Goal: Check status: Check status

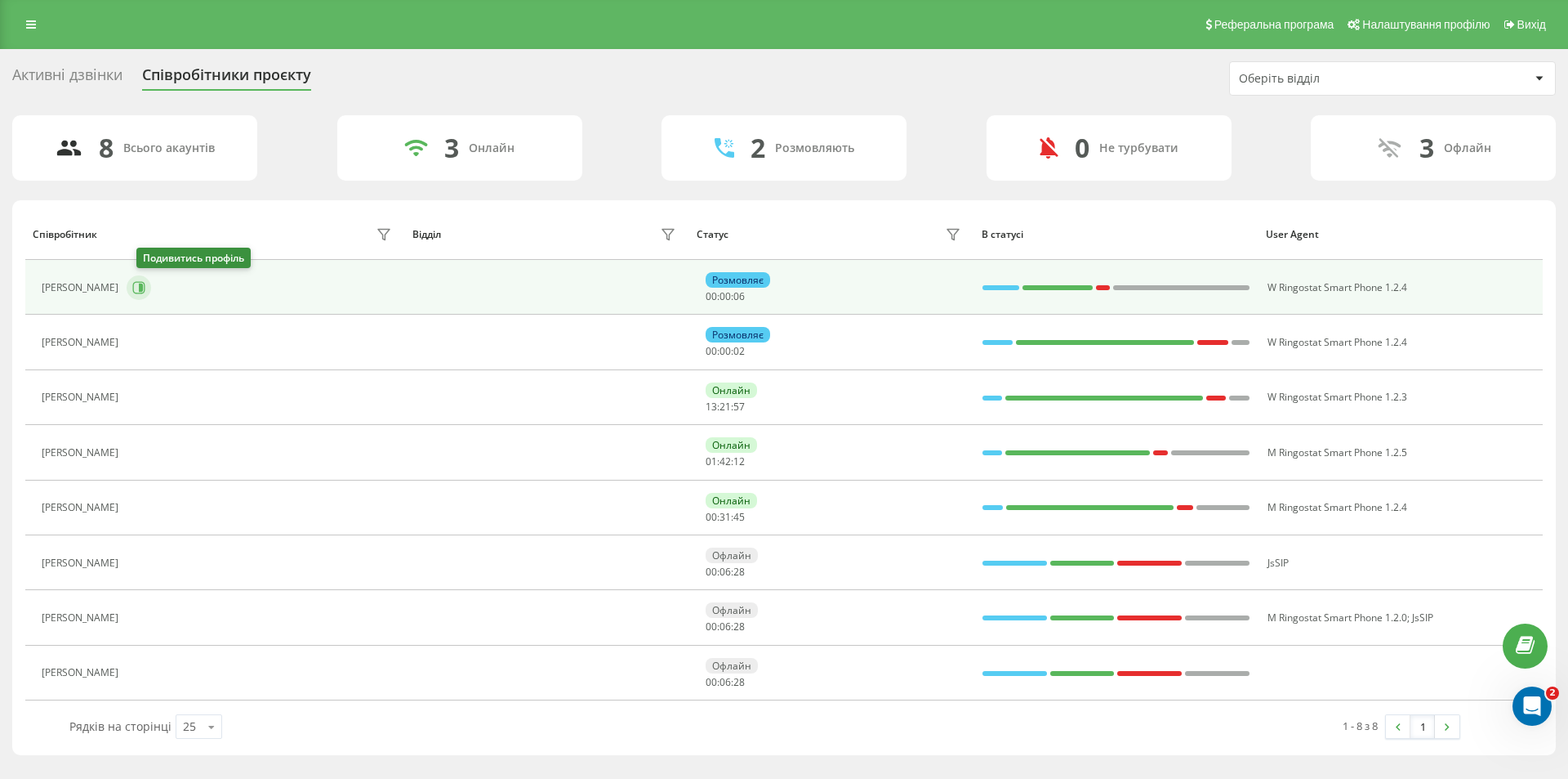
click at [142, 287] on icon at bounding box center [138, 287] width 13 height 13
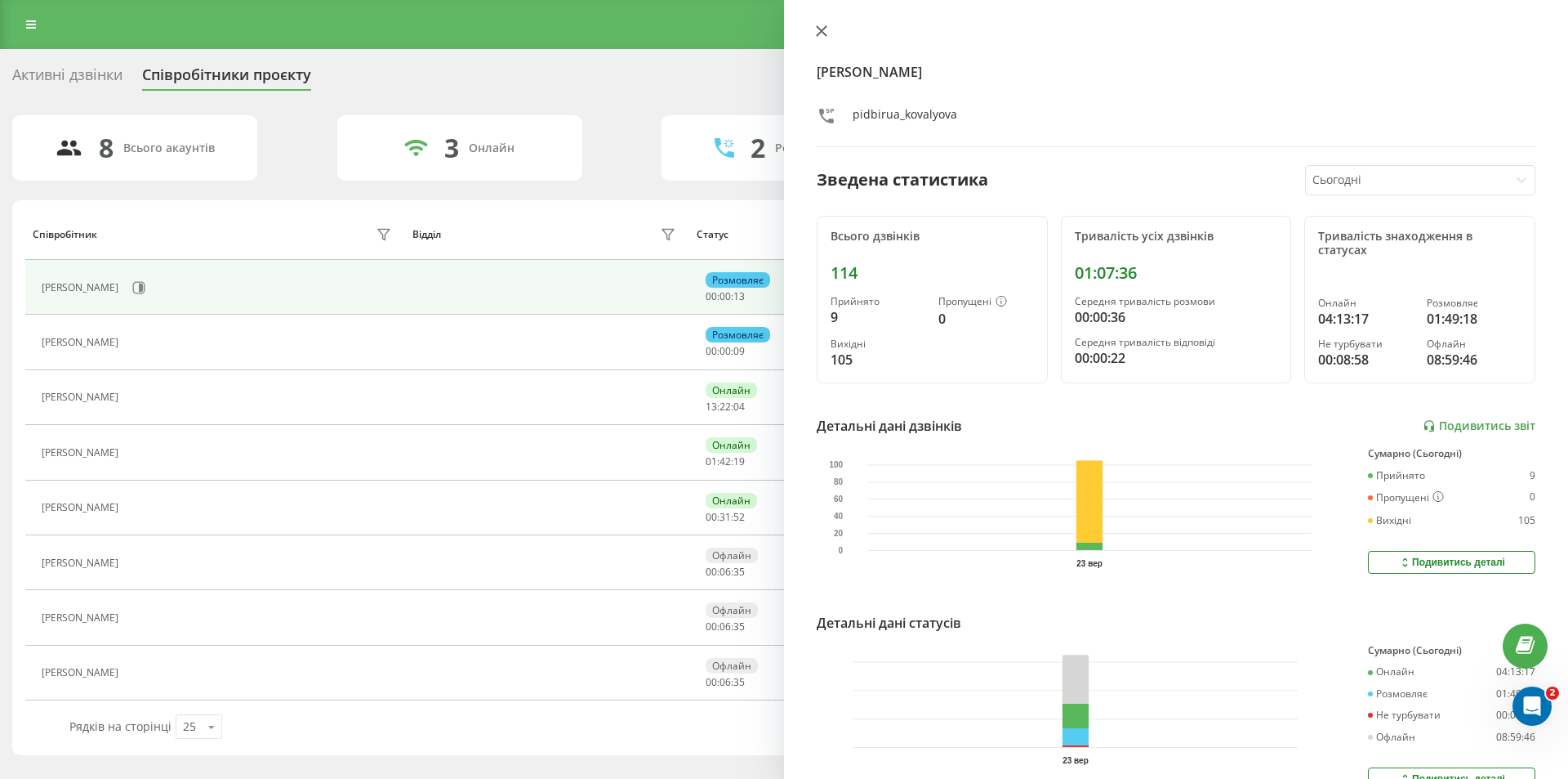
click at [821, 26] on icon at bounding box center [822, 32] width 12 height 12
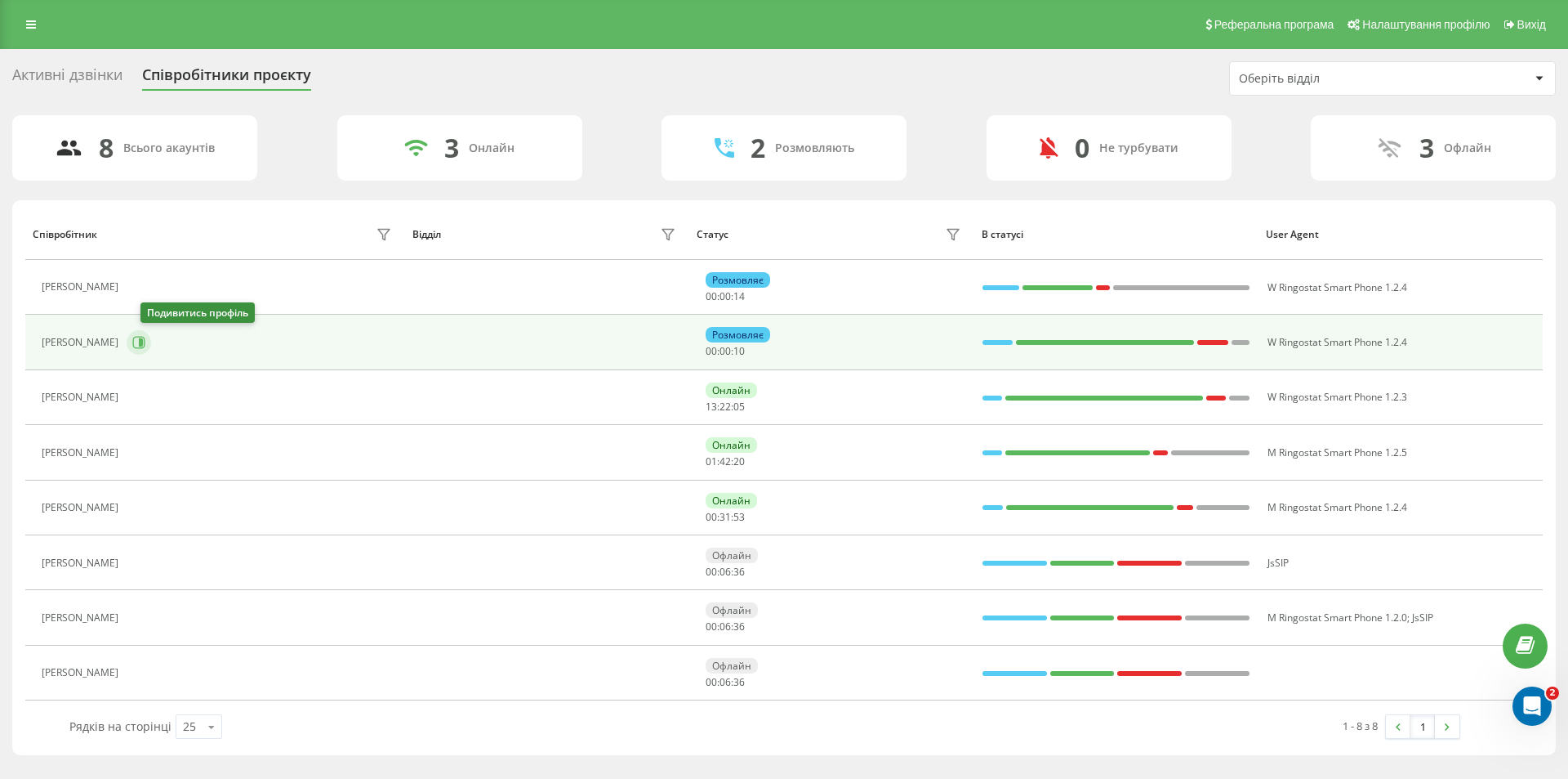
click at [145, 338] on icon at bounding box center [138, 342] width 13 height 13
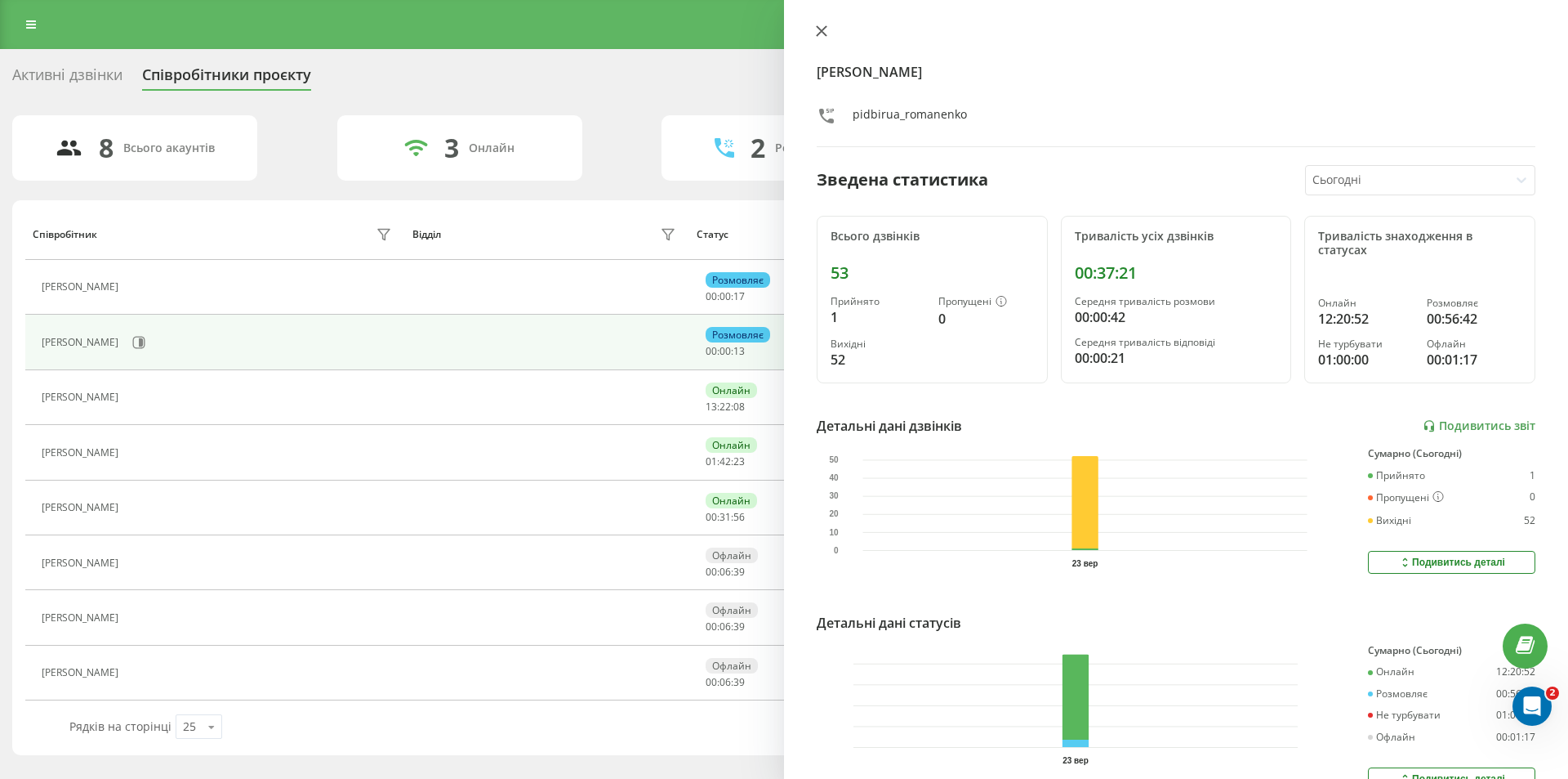
click at [821, 29] on icon at bounding box center [822, 32] width 12 height 12
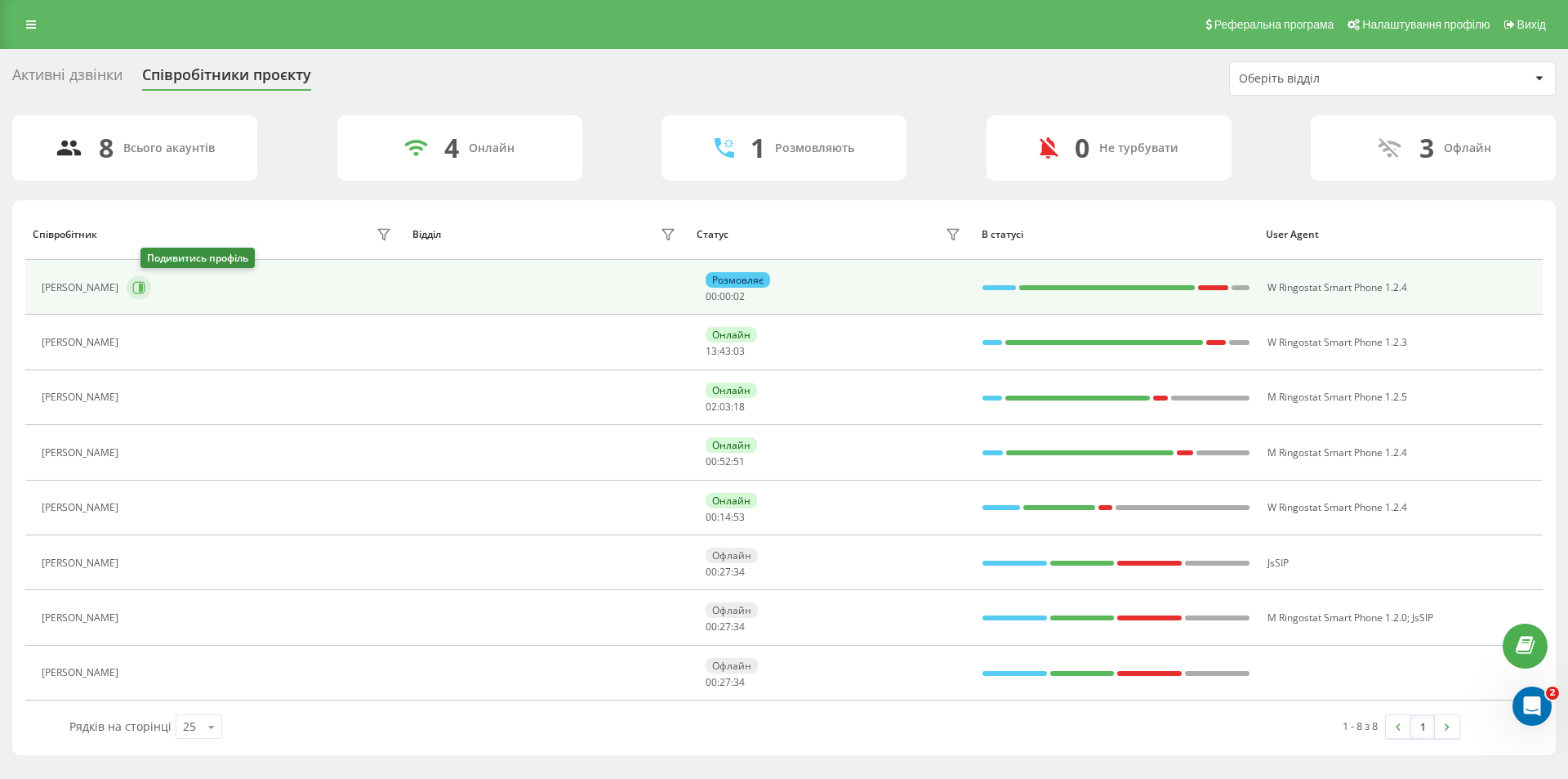
click at [143, 286] on icon at bounding box center [141, 287] width 4 height 8
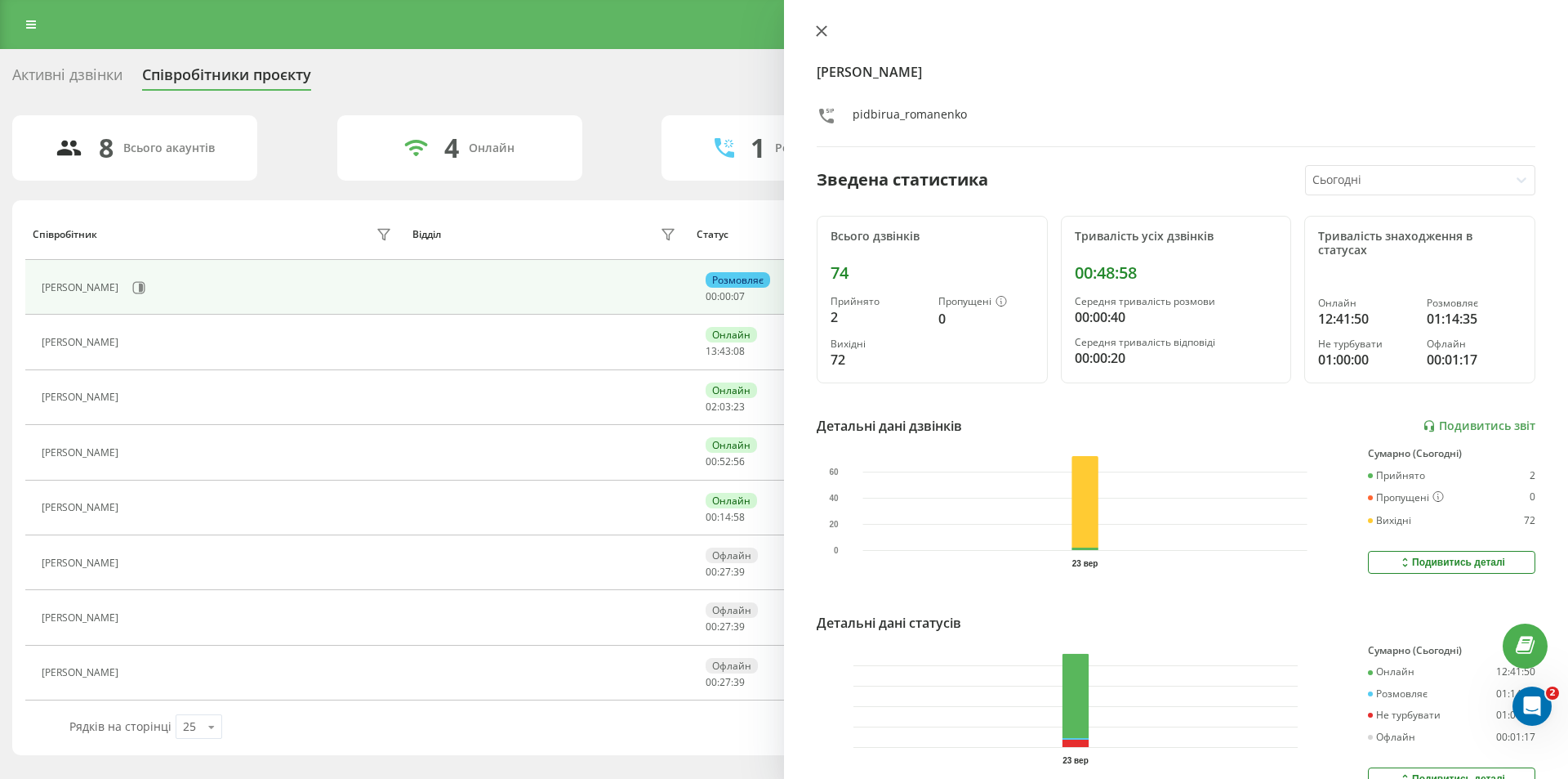
click at [825, 26] on icon at bounding box center [821, 31] width 10 height 10
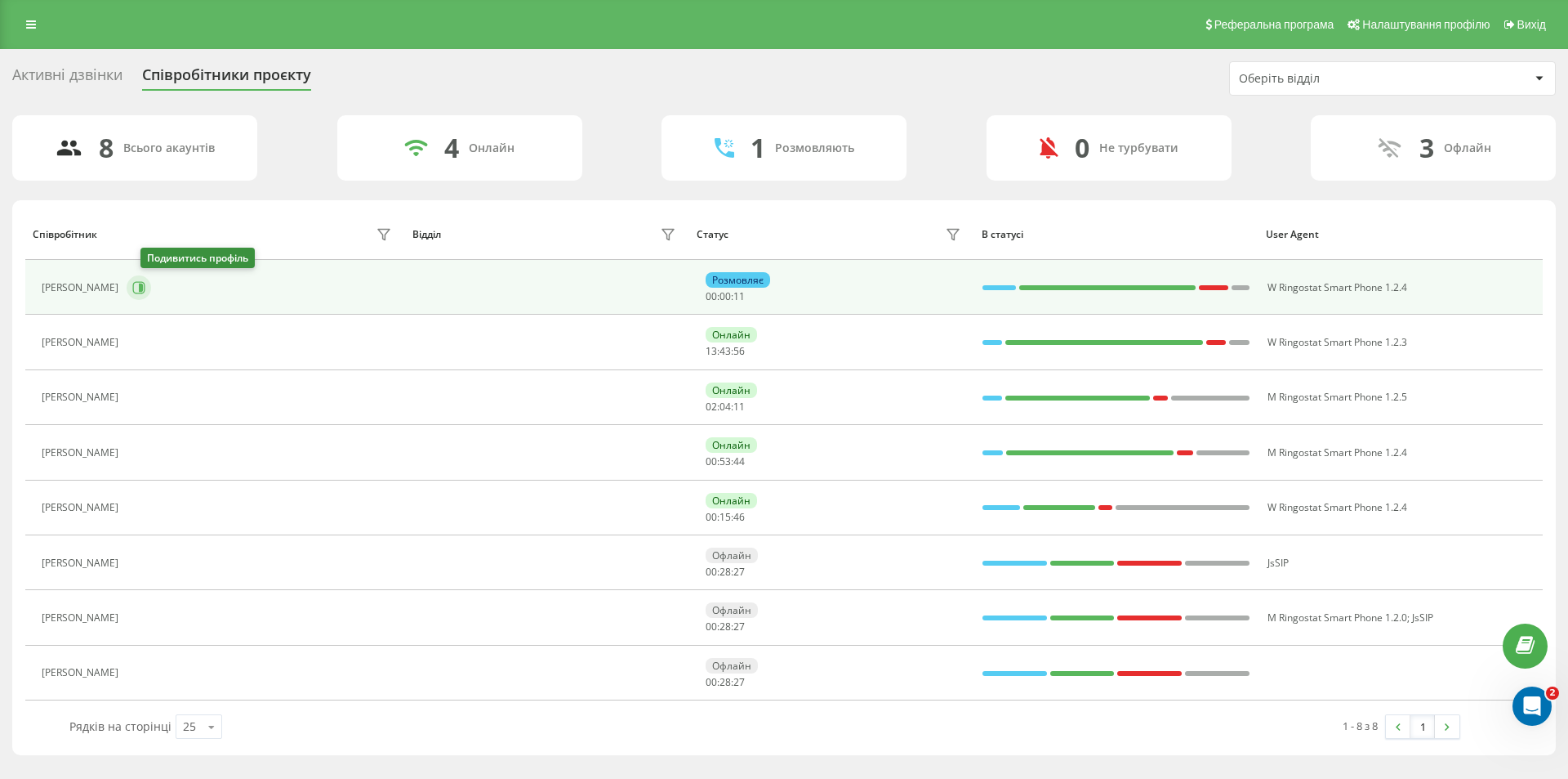
click at [145, 290] on icon at bounding box center [139, 287] width 12 height 12
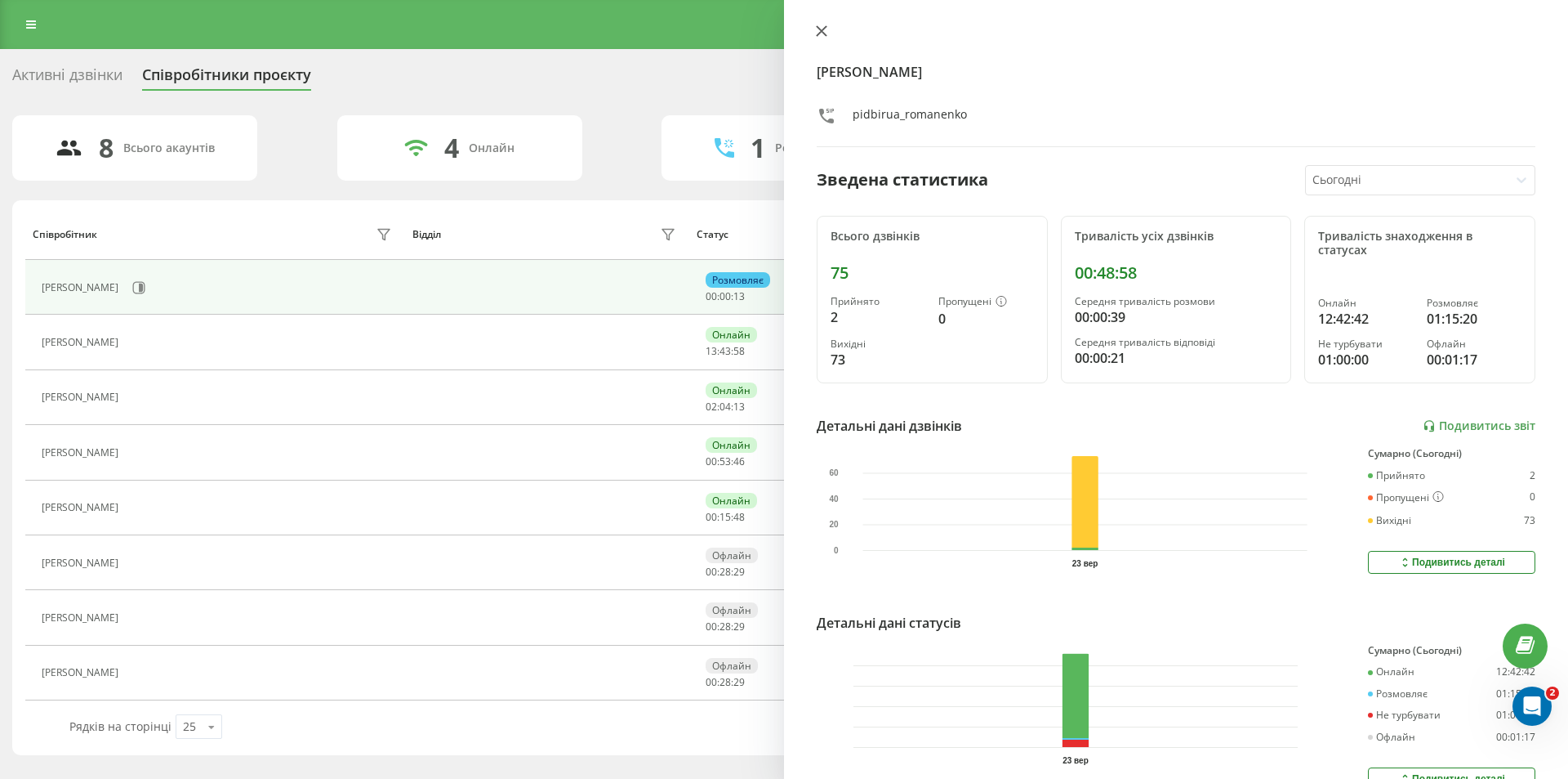
click at [823, 26] on icon at bounding box center [822, 32] width 12 height 12
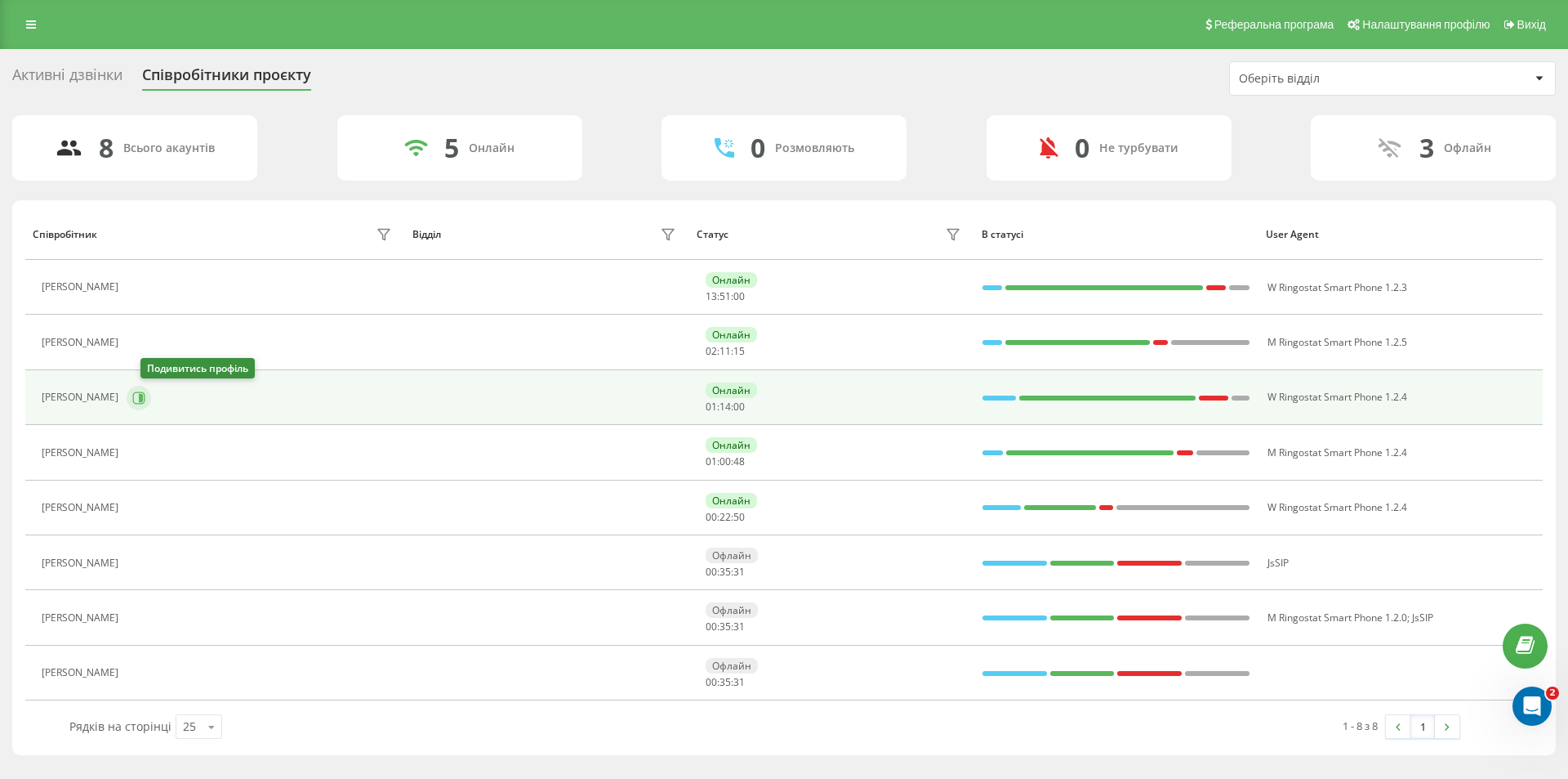
click at [145, 394] on icon at bounding box center [138, 397] width 13 height 13
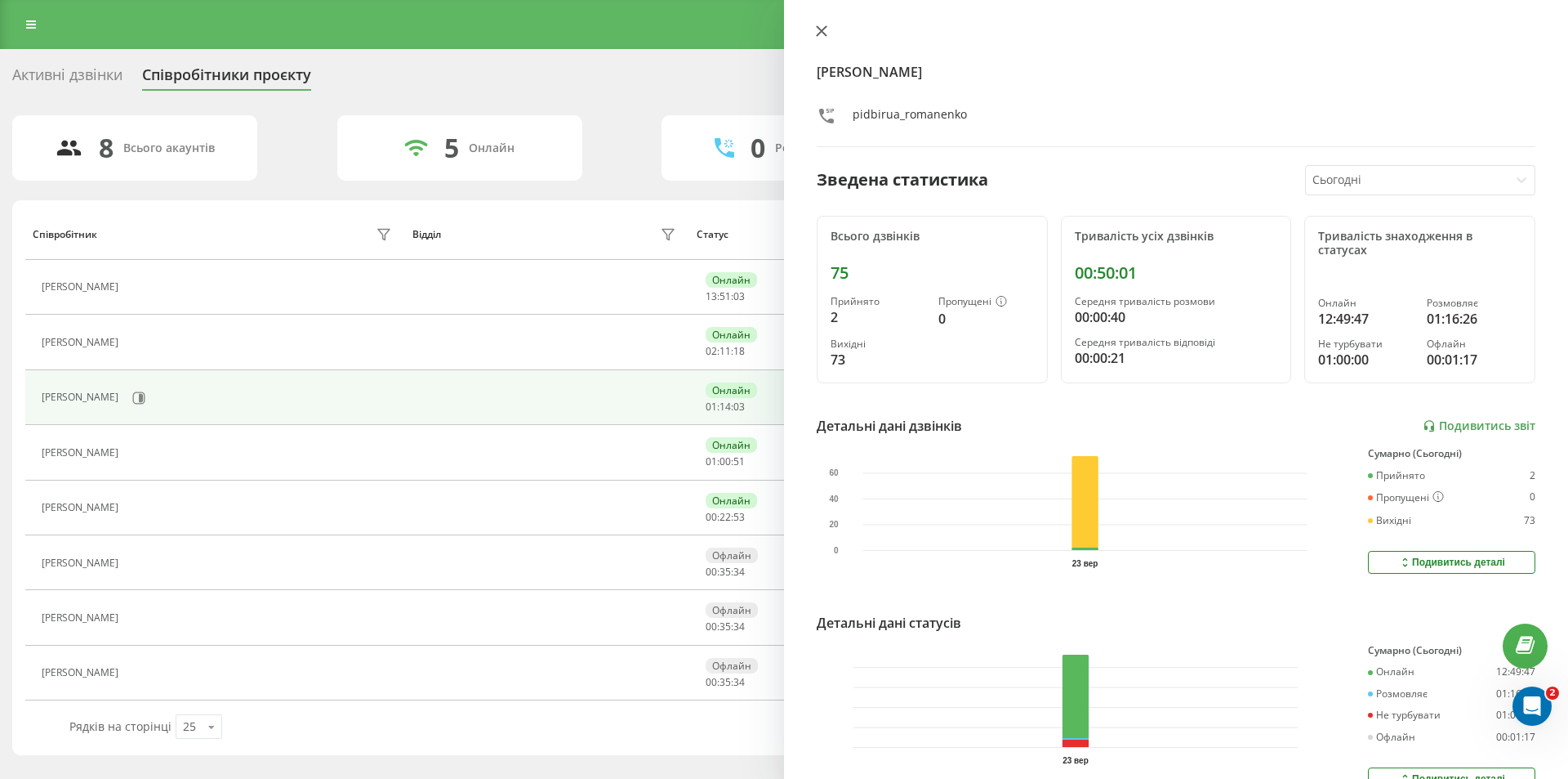
click at [824, 25] on button at bounding box center [822, 33] width 22 height 16
